Goal: Submit feedback/report problem

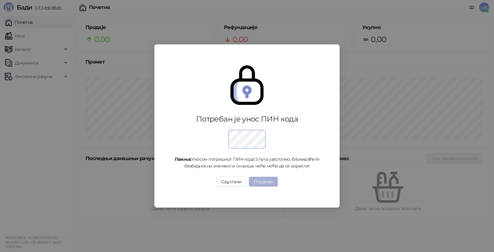
click at [263, 182] on button "Пошаљи" at bounding box center [263, 182] width 29 height 10
